Goal: Information Seeking & Learning: Compare options

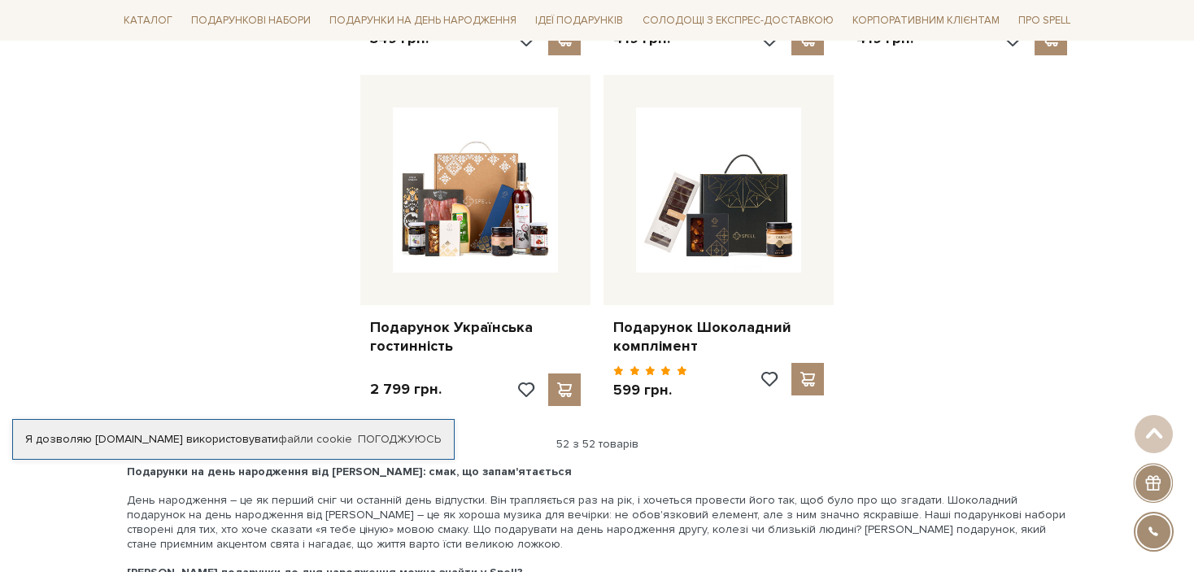
scroll to position [6358, 0]
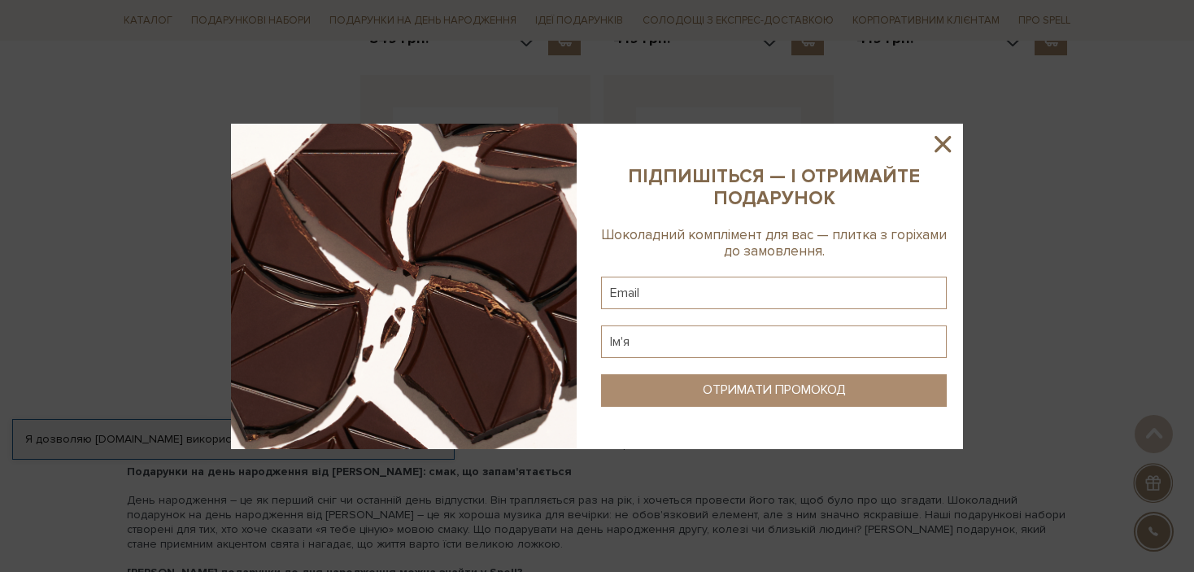
click at [938, 146] on icon at bounding box center [942, 144] width 28 height 28
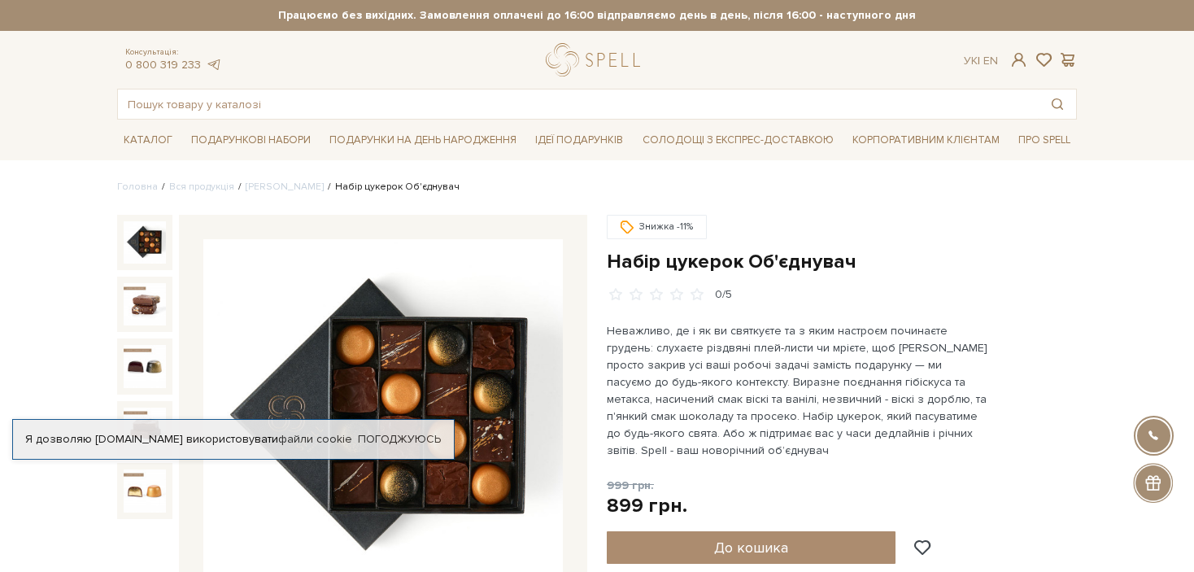
scroll to position [104, 0]
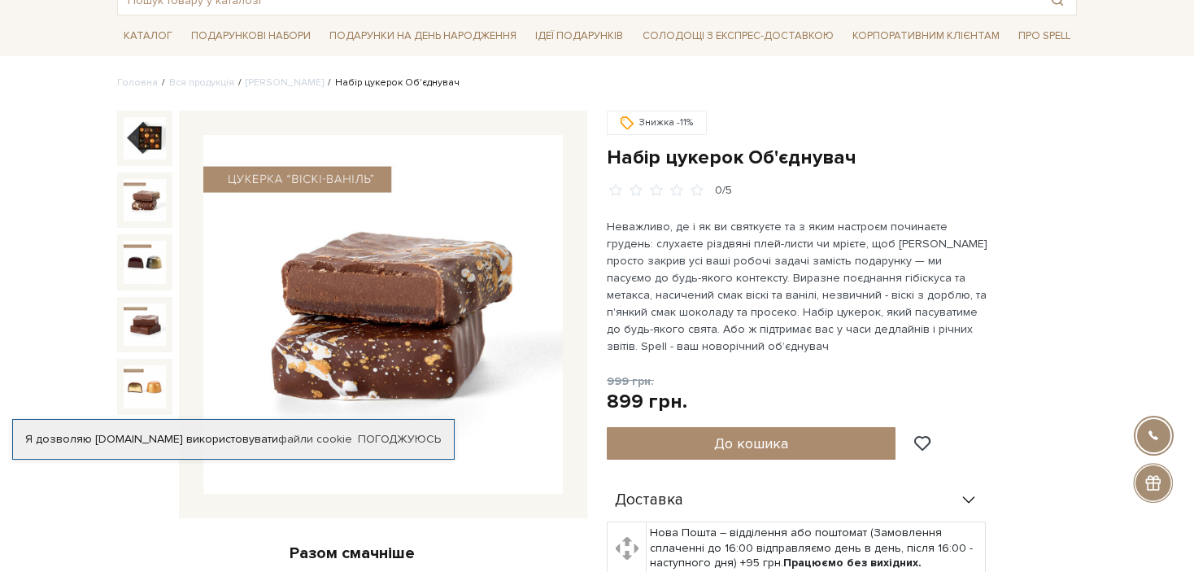
click at [136, 194] on img at bounding box center [145, 200] width 42 height 42
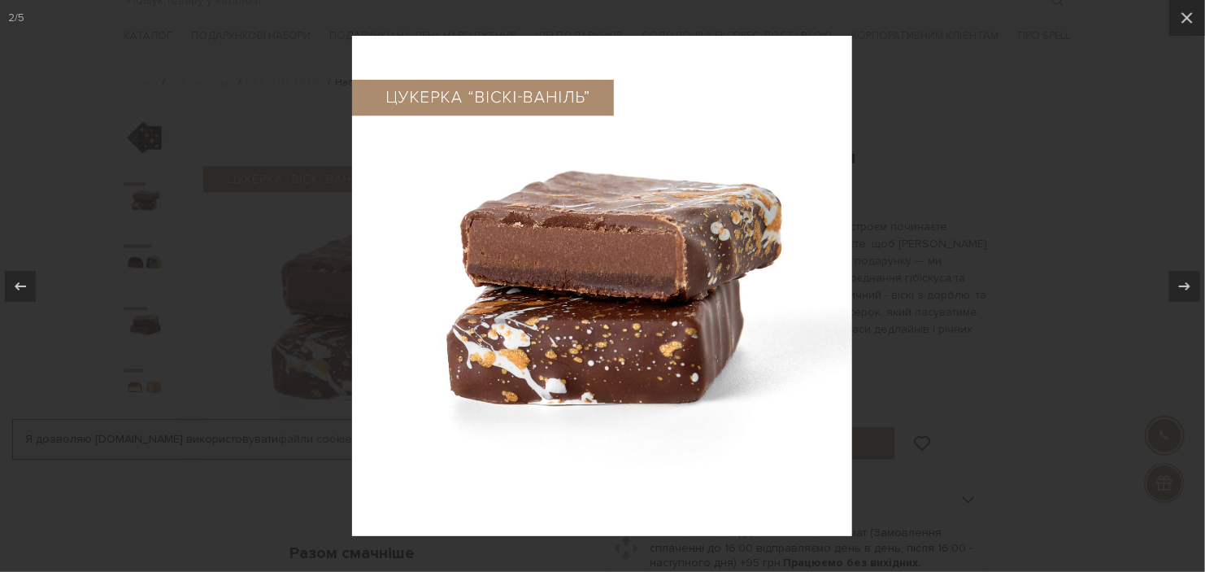
click at [138, 293] on div at bounding box center [602, 286] width 1205 height 572
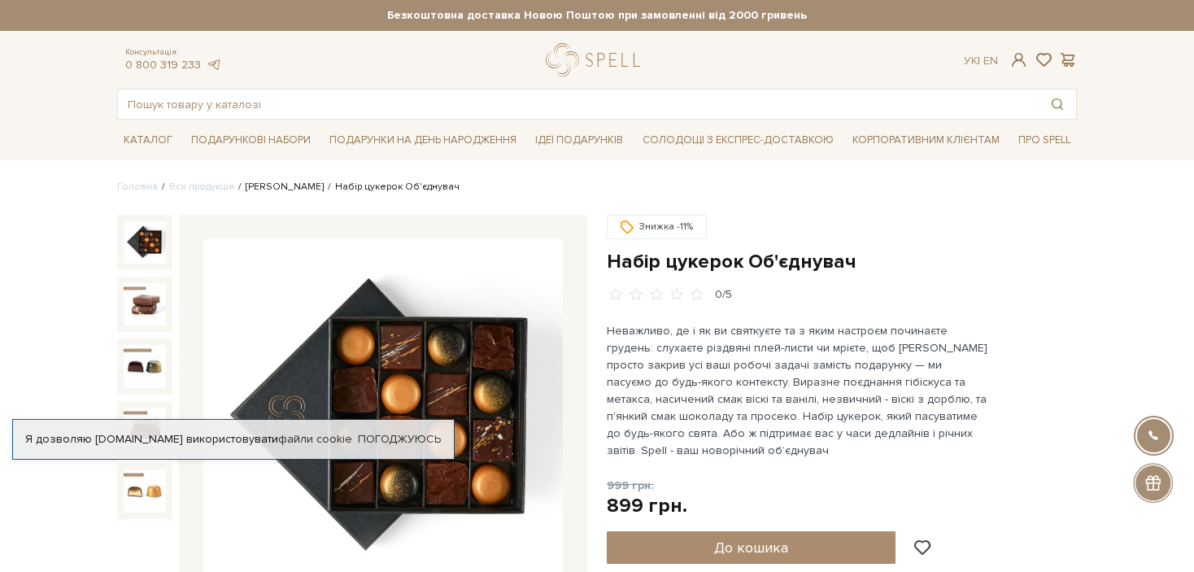
click at [273, 185] on link "Сети цукерок" at bounding box center [285, 186] width 78 height 12
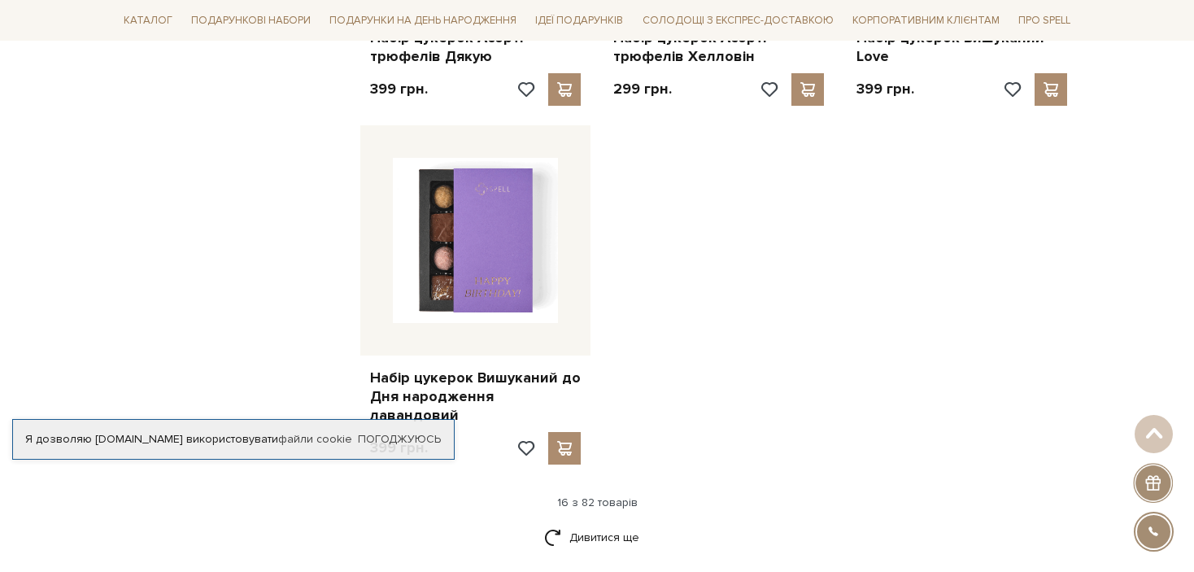
scroll to position [2042, 0]
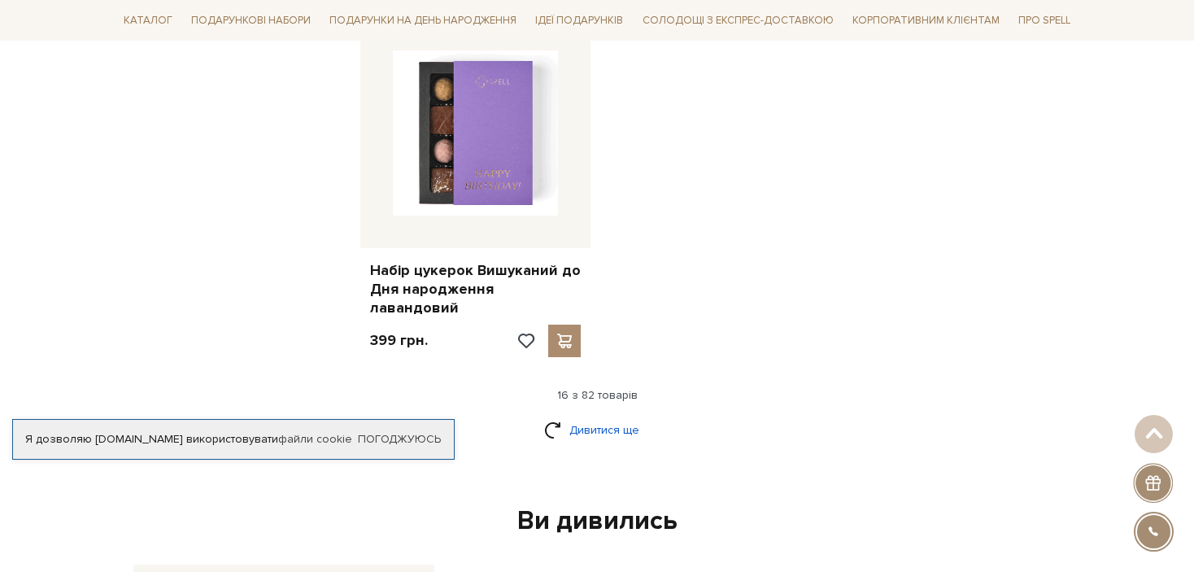
click at [583, 415] on link "Дивитися ще" at bounding box center [597, 429] width 106 height 28
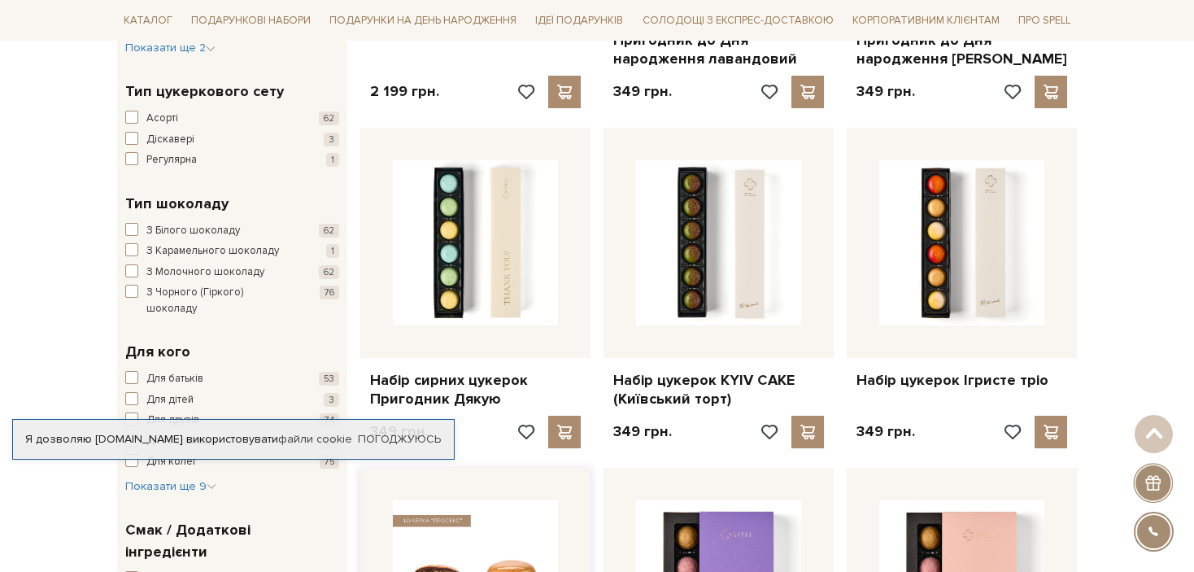
scroll to position [792, 0]
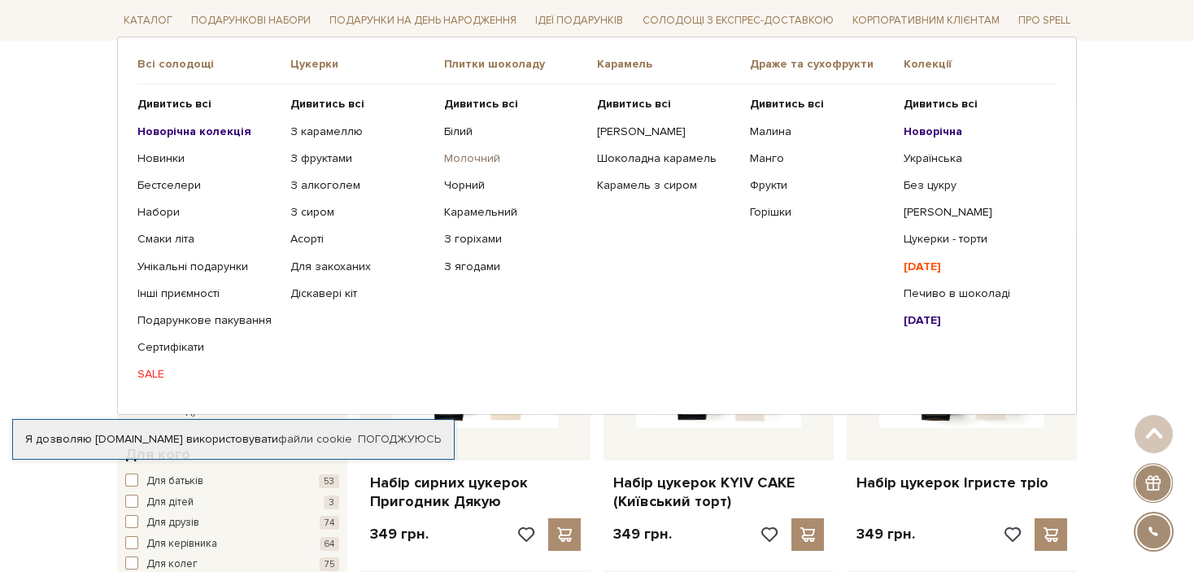
click at [468, 158] on link "Молочний" at bounding box center [514, 158] width 141 height 15
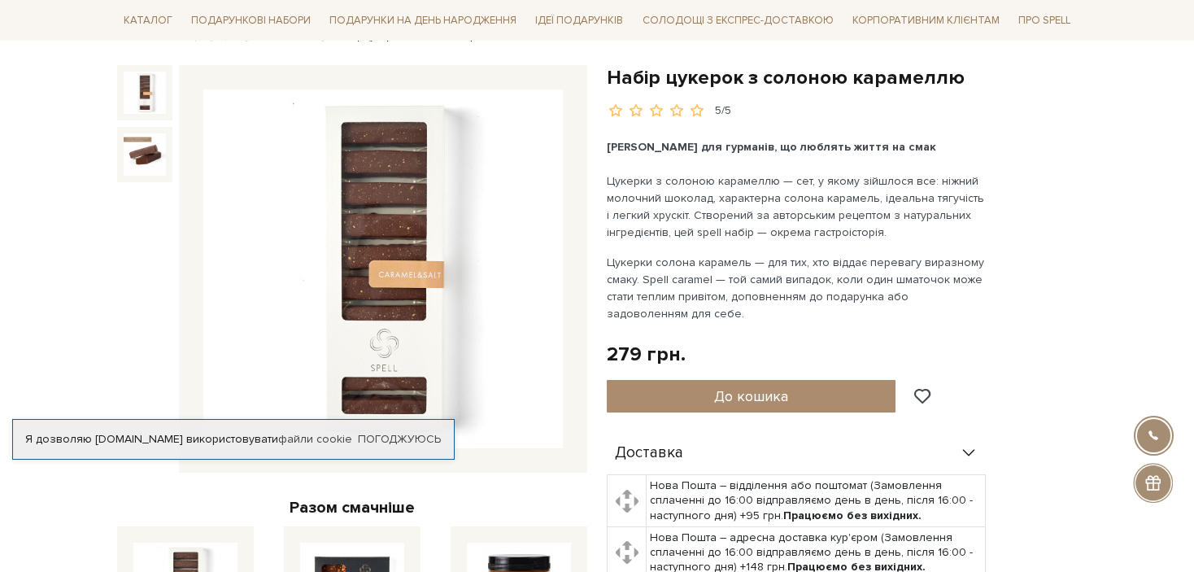
scroll to position [159, 0]
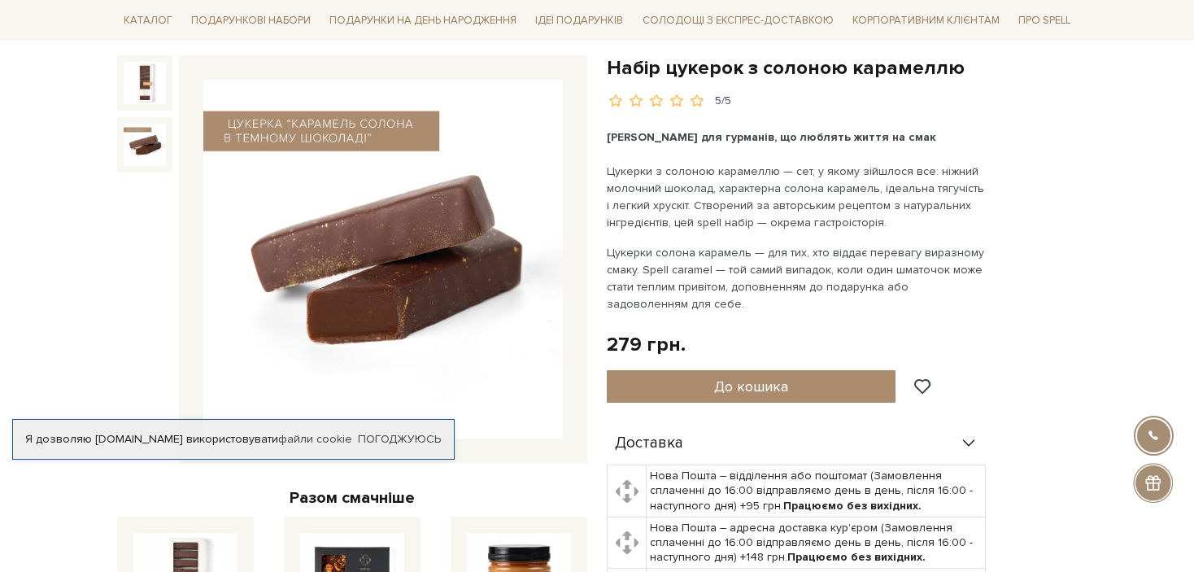
click at [146, 133] on img at bounding box center [145, 145] width 42 height 42
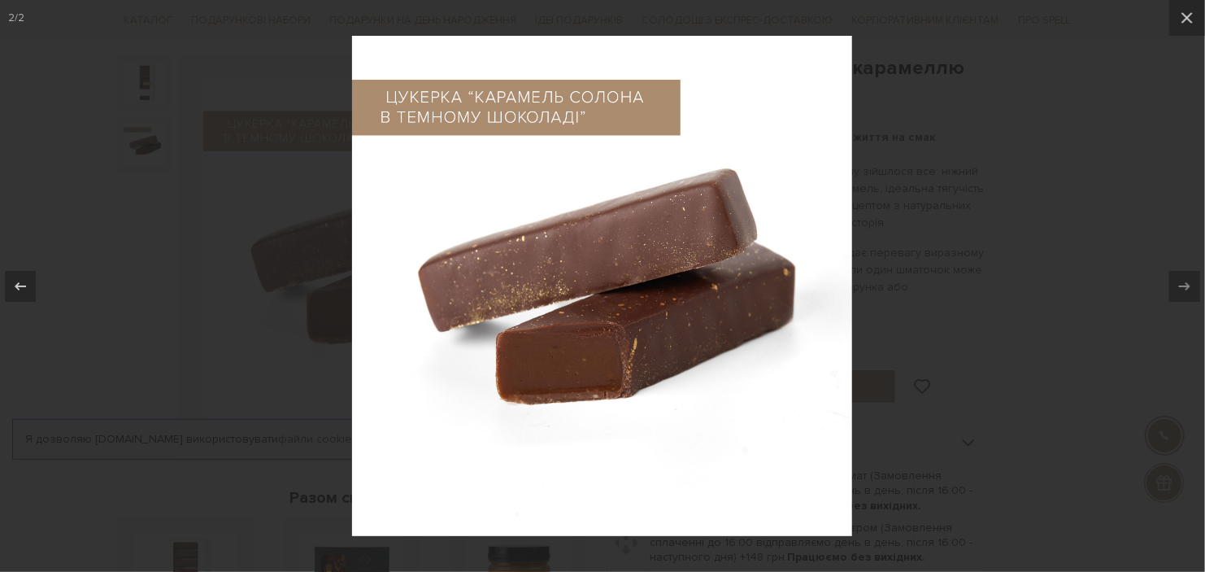
click at [152, 87] on div at bounding box center [602, 286] width 1205 height 572
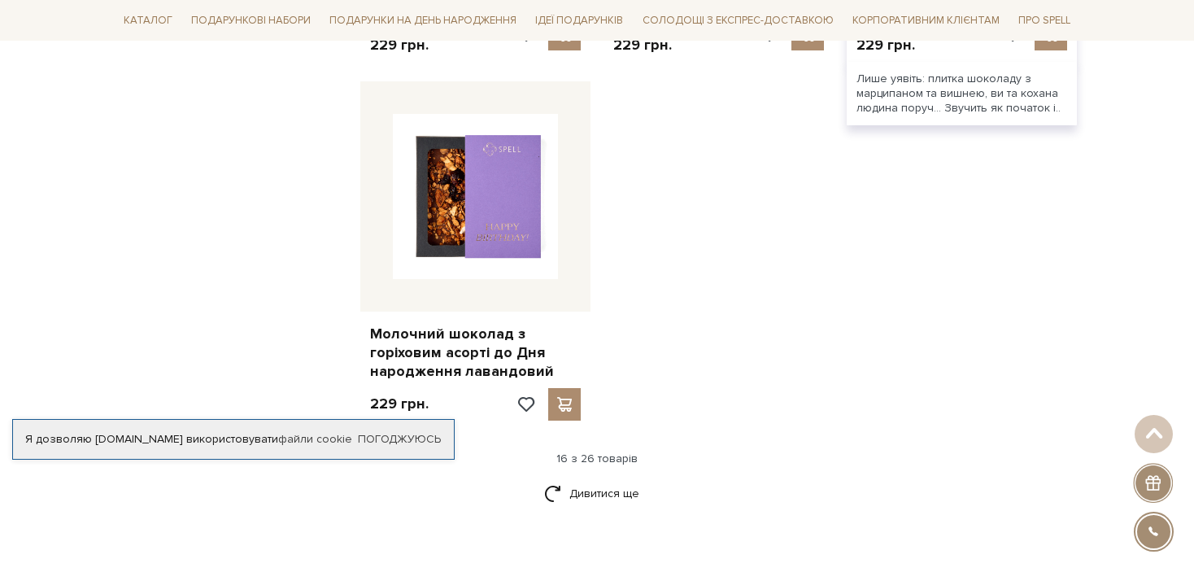
scroll to position [2046, 0]
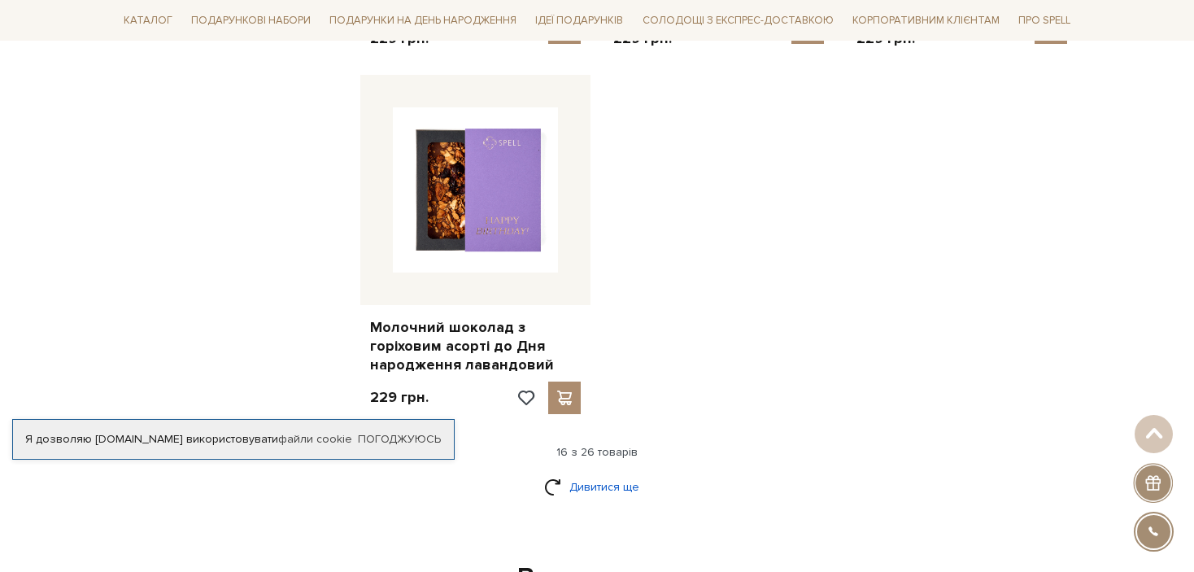
click at [614, 473] on link "Дивитися ще" at bounding box center [597, 486] width 106 height 28
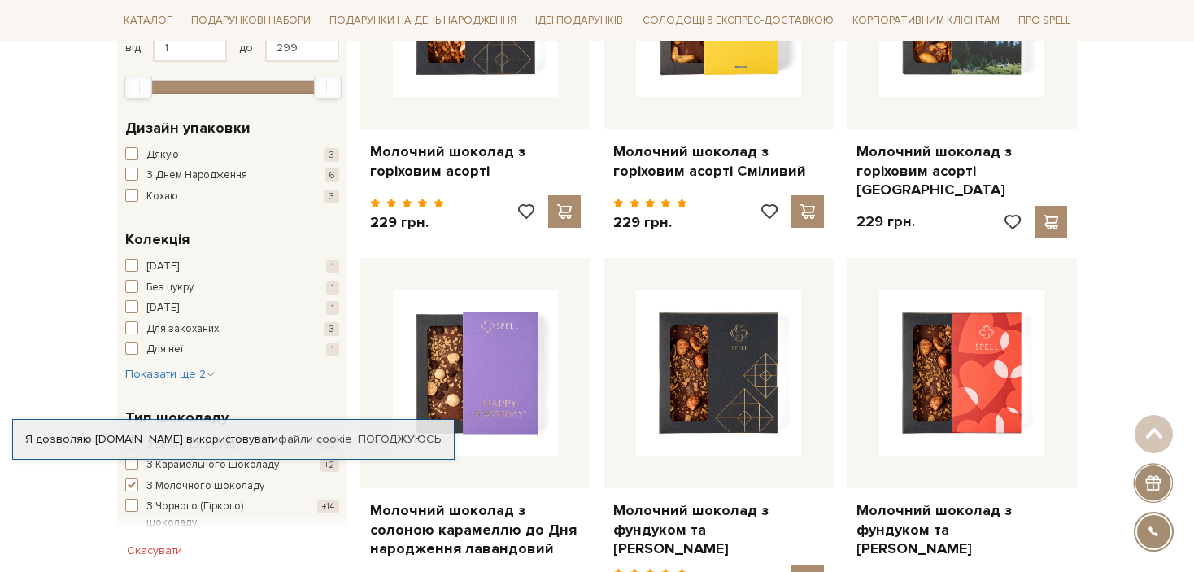
scroll to position [36, 0]
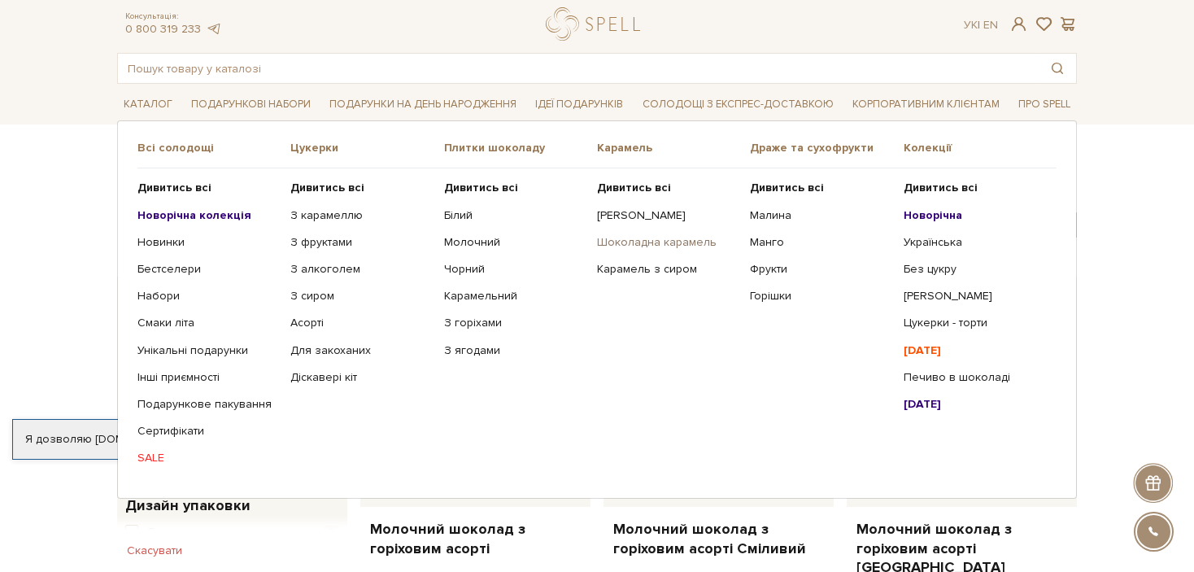
click at [620, 237] on link "Шоколадна карамель" at bounding box center [667, 242] width 141 height 15
